Goal: Register for event/course

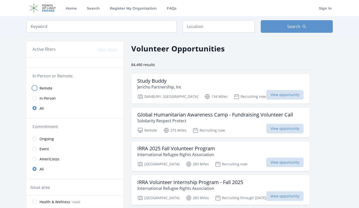
click at [34, 89] on input "radio" at bounding box center [34, 88] width 4 height 4
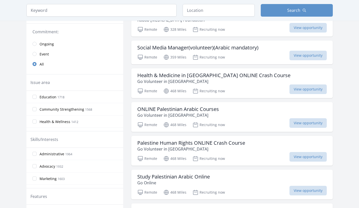
scroll to position [101, 0]
click at [214, 76] on h3 "Health & Medicine in [GEOGRAPHIC_DATA] ONLINE Crash Course" at bounding box center [213, 75] width 153 height 6
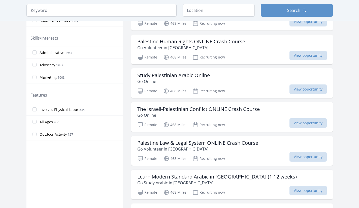
scroll to position [202, 0]
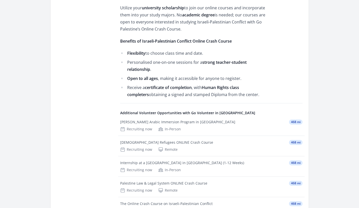
scroll to position [357, 0]
